Goal: Use online tool/utility: Utilize a website feature to perform a specific function

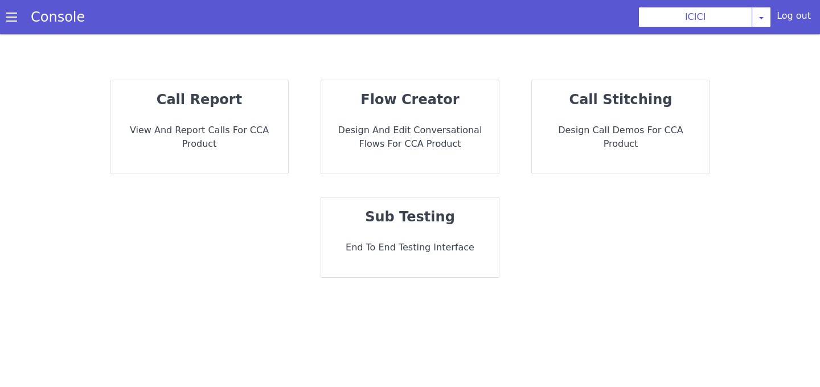
click at [448, 232] on div "sub testing End to End Testing Interface" at bounding box center [410, 238] width 178 height 80
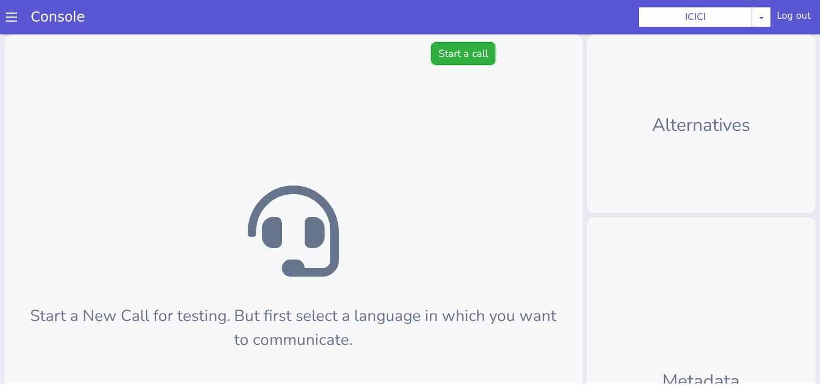
click at [449, 64] on button "Start a call" at bounding box center [463, 53] width 64 height 23
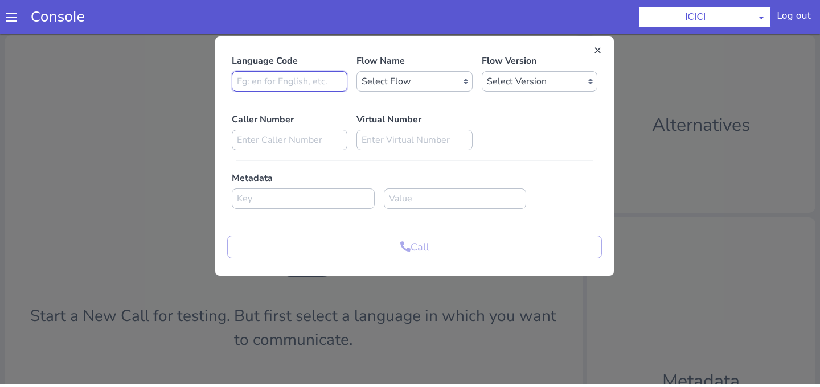
click at [297, 89] on input at bounding box center [290, 81] width 116 height 21
type input "en"
click at [386, 77] on select "Select Flow sachin_testing icici_test_import_1 icici_test icici_dummy infra_tes…" at bounding box center [415, 81] width 116 height 21
select select "b03a4faf-32c3-4c7e-b817-7f3662e43ade"
click at [357, 71] on select "Select Flow sachin_testing icici_test_import_1 icici_test icici_dummy infra_tes…" at bounding box center [415, 81] width 116 height 21
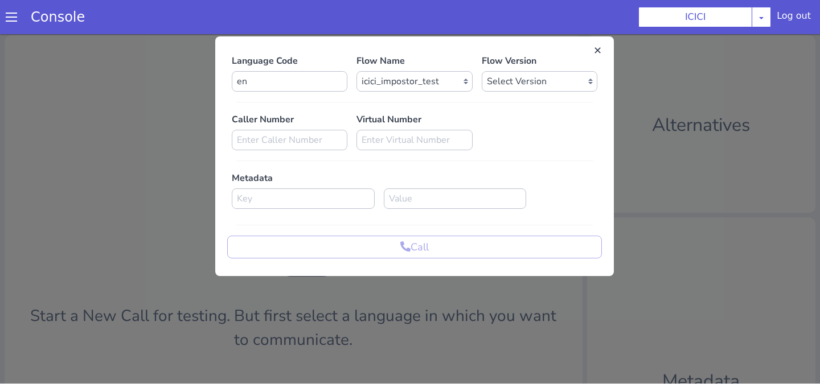
click at [513, 99] on div at bounding box center [415, 102] width 366 height 10
click at [512, 78] on select "Select Version 0.0.52 0.0.51 0.0.50 0.0.49 0.0.48 0.0.47 0.0.46 0.0.45 0.0.44 0…" at bounding box center [540, 81] width 116 height 21
select select "0.0.52"
click at [482, 71] on select "Select Version 0.0.52 0.0.51 0.0.50 0.0.49 0.0.48 0.0.47 0.0.46 0.0.45 0.0.44 0…" at bounding box center [540, 81] width 116 height 21
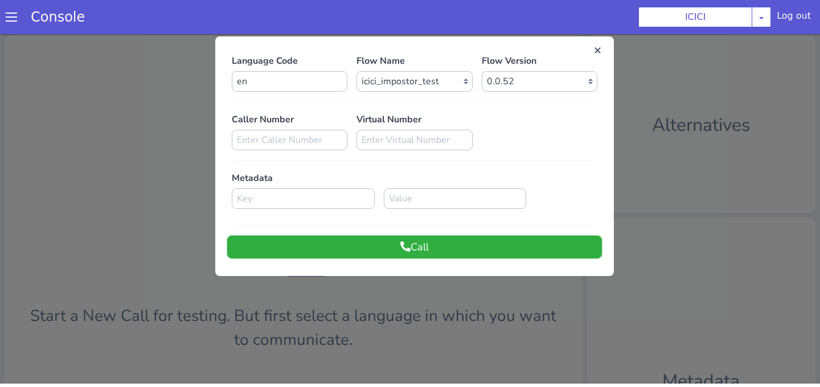
click at [442, 248] on button "Call" at bounding box center [414, 247] width 375 height 23
